Goal: Task Accomplishment & Management: Manage account settings

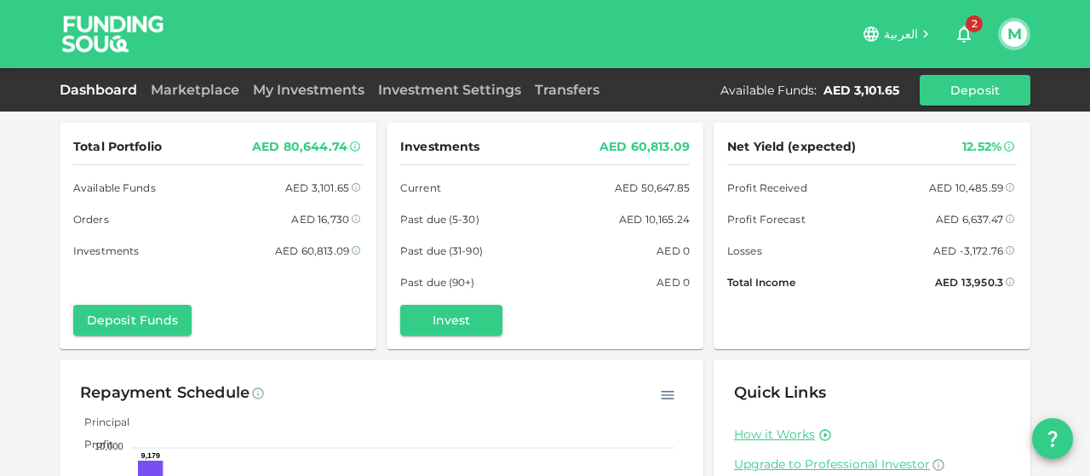
click at [334, 94] on link "My Investments" at bounding box center [308, 90] width 125 height 16
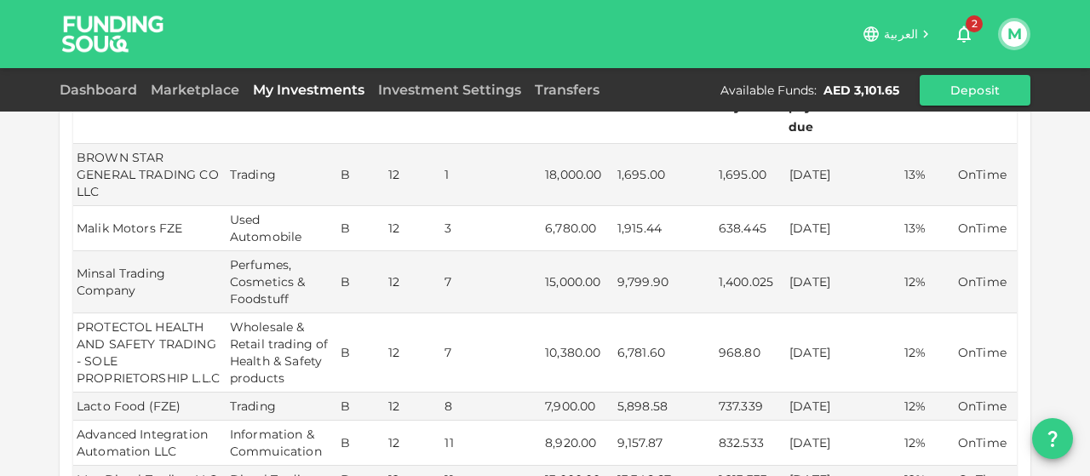
scroll to position [833, 0]
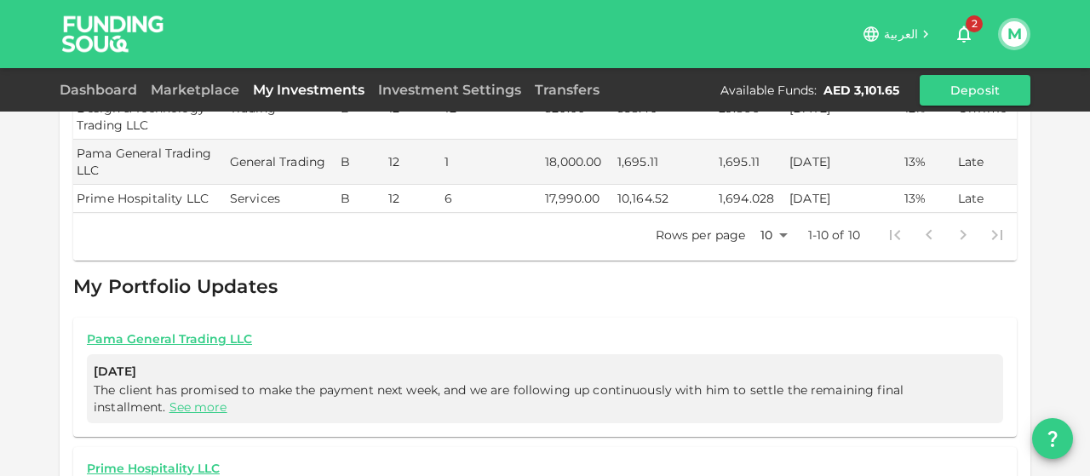
click at [1008, 36] on button "M" at bounding box center [1014, 34] width 26 height 26
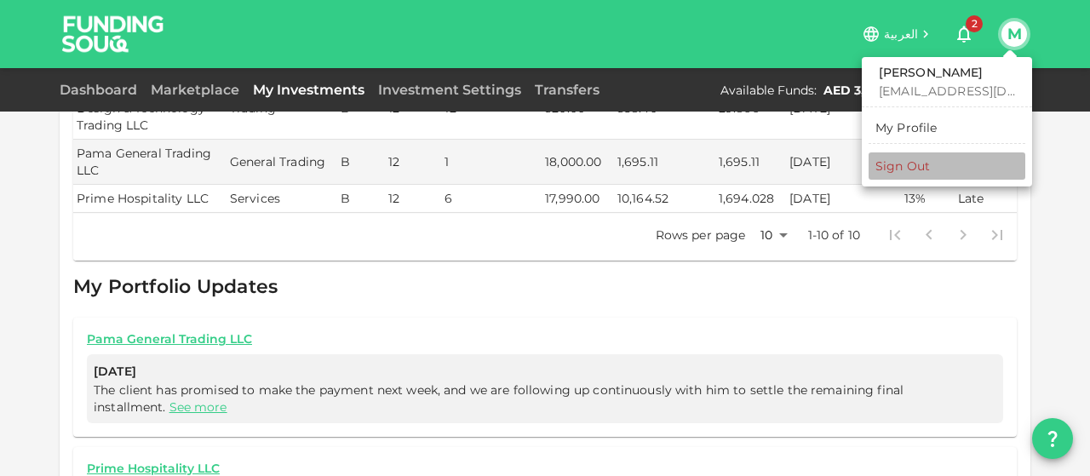
click at [903, 168] on div "Sign Out" at bounding box center [902, 166] width 54 height 17
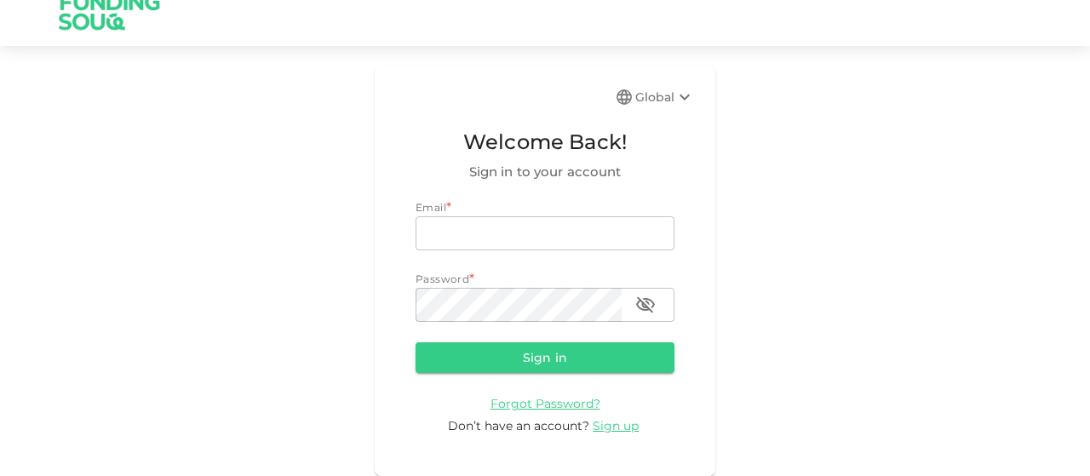
scroll to position [22, 0]
